Goal: Task Accomplishment & Management: Use online tool/utility

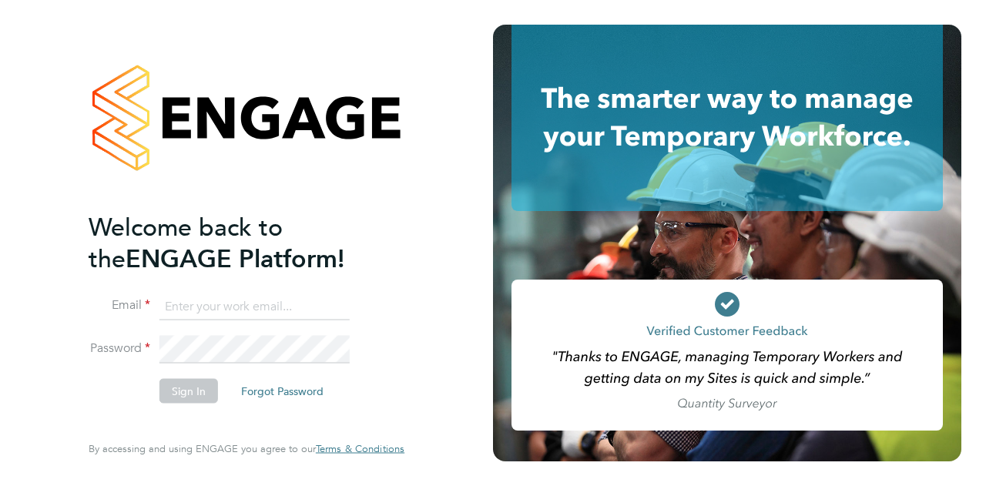
type input "[PERSON_NAME][EMAIL_ADDRESS][PERSON_NAME][PERSON_NAME][DOMAIN_NAME]"
click at [189, 389] on button "Sign In" at bounding box center [188, 390] width 59 height 25
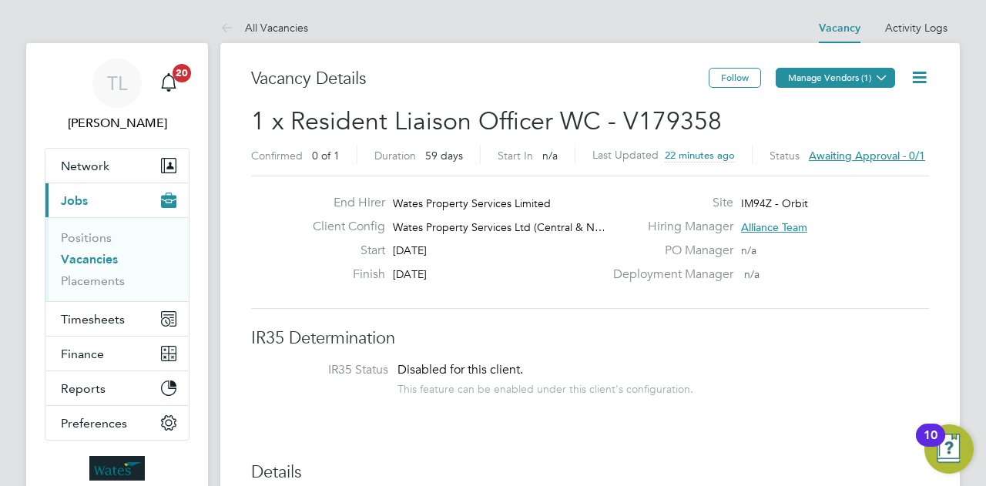
click at [823, 77] on button "Manage Vendors (1)" at bounding box center [835, 78] width 119 height 20
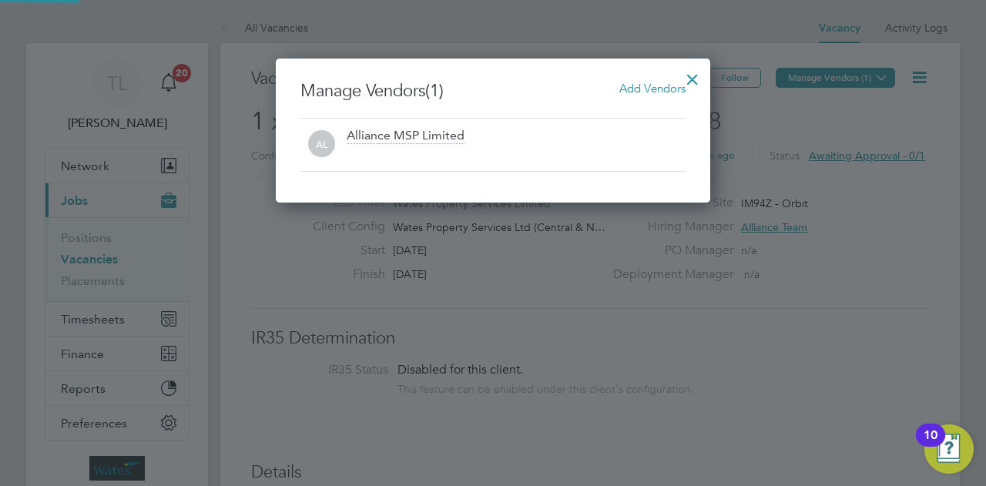
scroll to position [144, 434]
click at [696, 75] on div at bounding box center [693, 76] width 28 height 28
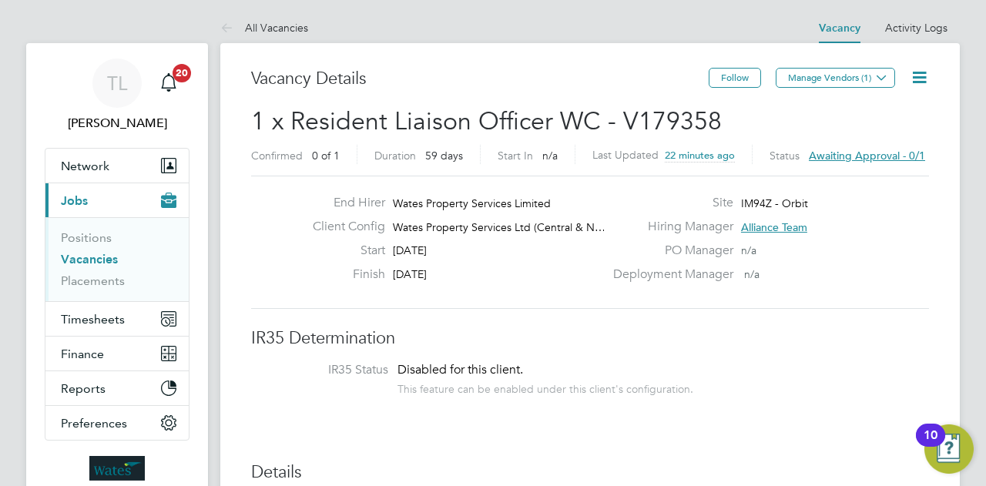
click at [887, 155] on span "Awaiting approval - 0/1" at bounding box center [867, 156] width 116 height 14
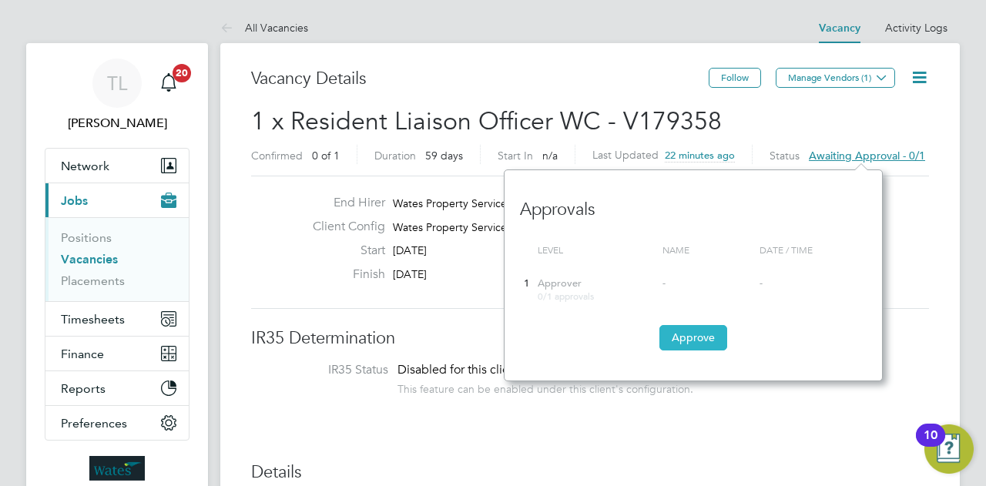
click at [702, 335] on button "Approve" at bounding box center [693, 337] width 68 height 25
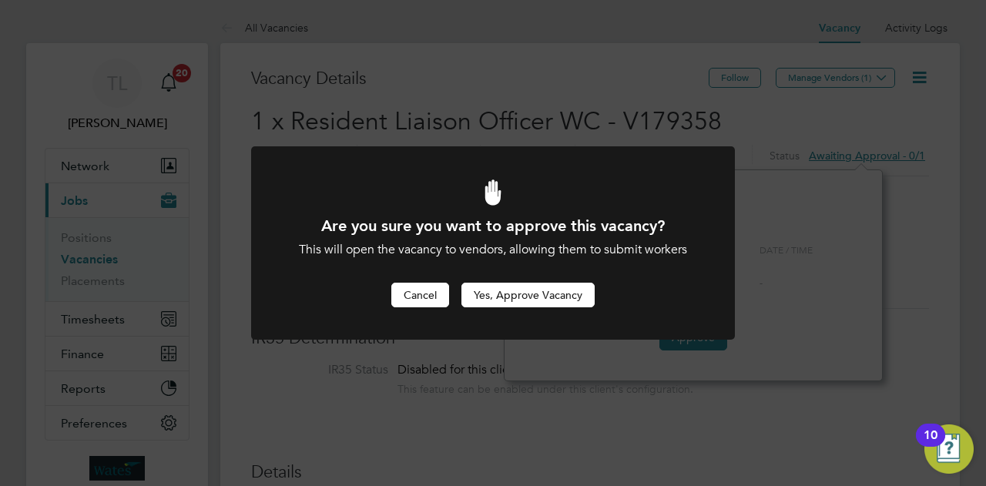
click at [433, 295] on button "Cancel" at bounding box center [420, 295] width 58 height 25
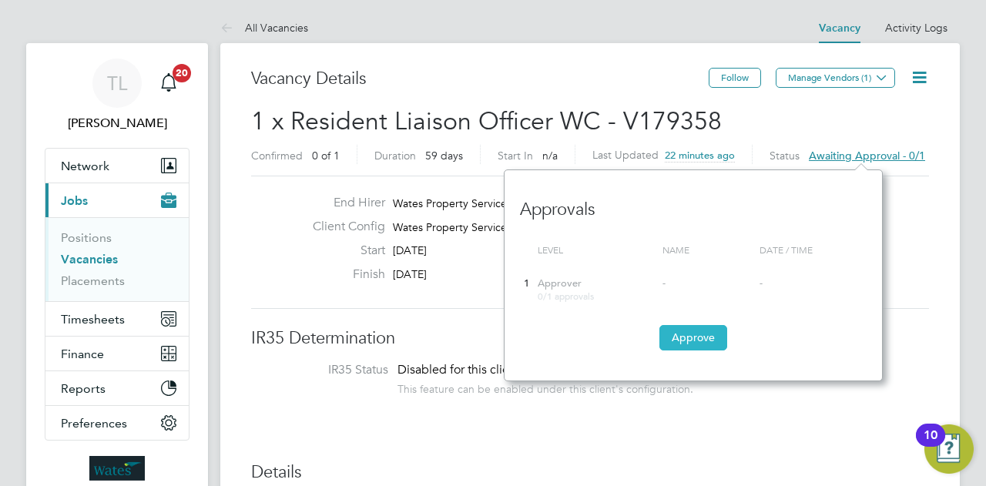
click at [713, 343] on button "Approve" at bounding box center [693, 337] width 68 height 25
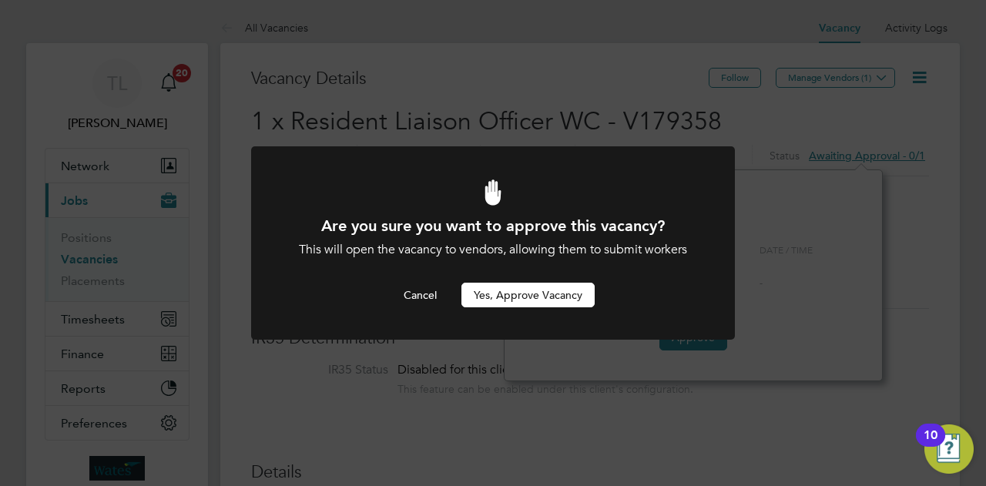
click at [570, 290] on button "Yes, Approve Vacancy" at bounding box center [527, 295] width 133 height 25
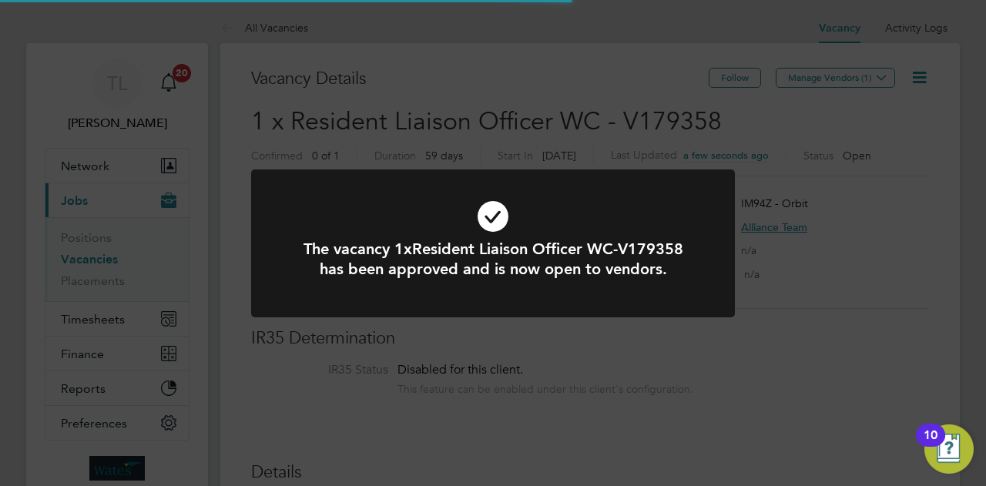
scroll to position [27, 240]
